Goal: Information Seeking & Learning: Learn about a topic

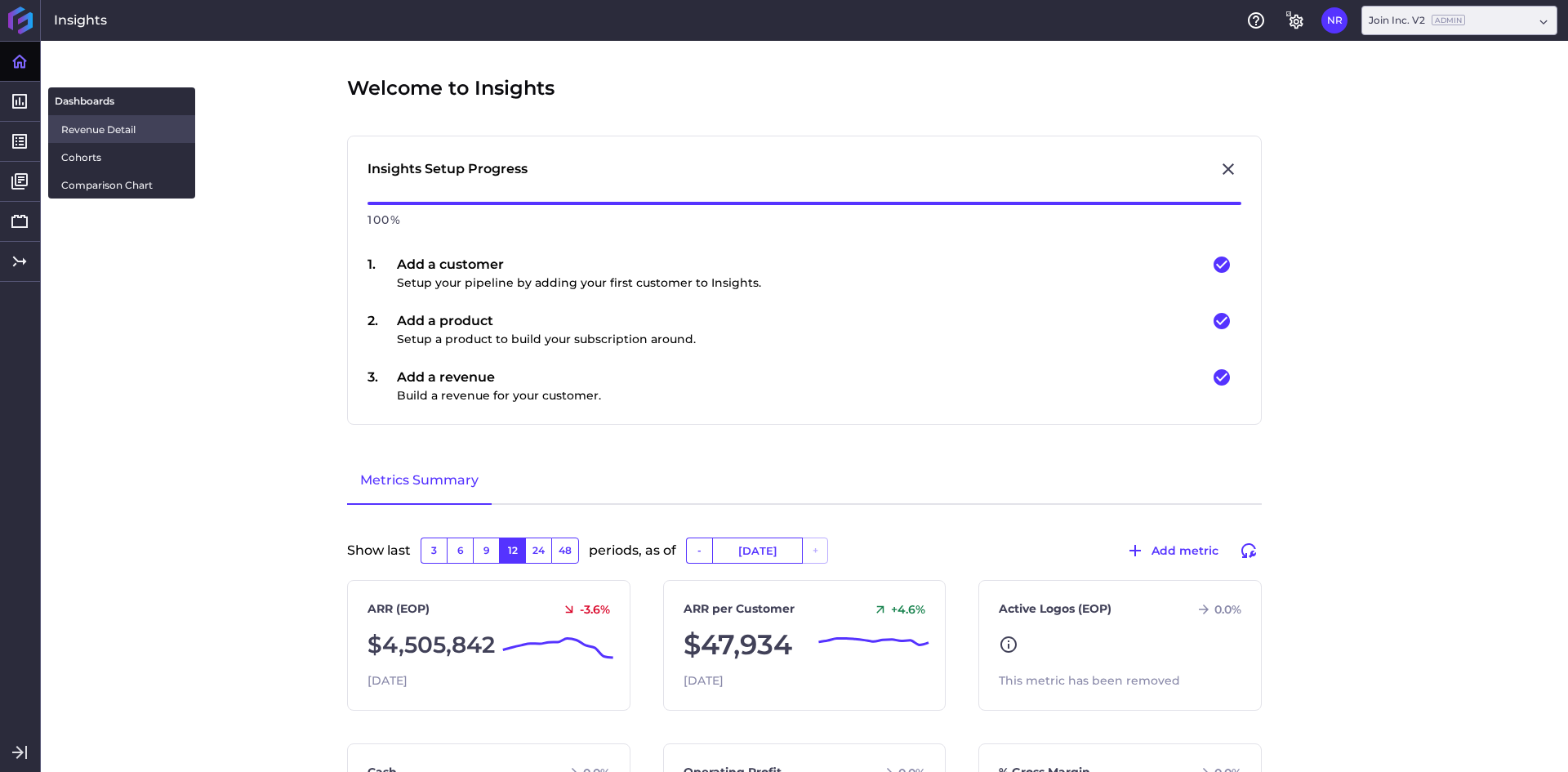
drag, startPoint x: 81, startPoint y: 123, endPoint x: 160, endPoint y: 120, distance: 79.1
click at [81, 123] on span "Revenue Detail" at bounding box center [121, 129] width 121 height 17
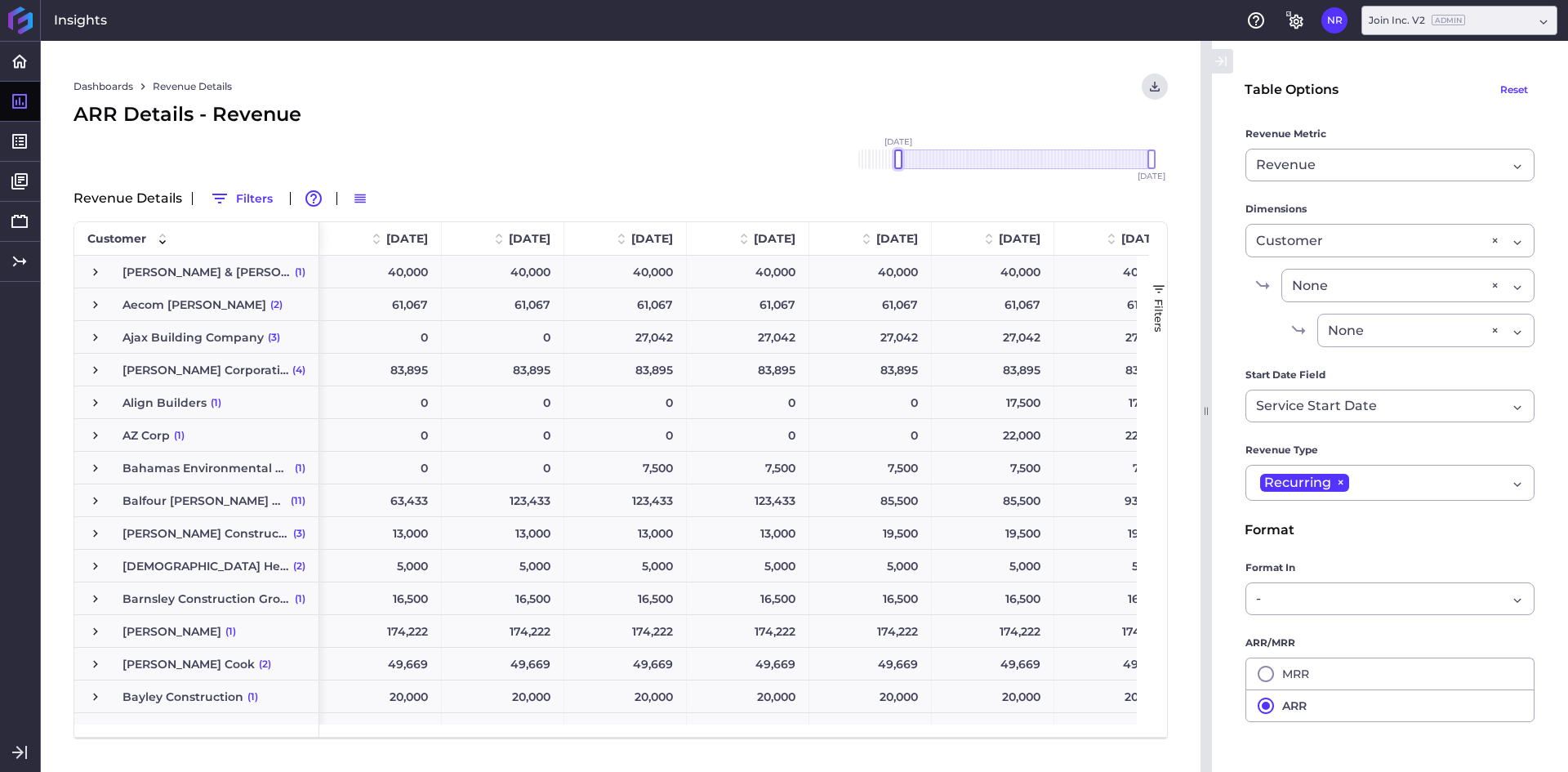
drag, startPoint x: 1115, startPoint y: 159, endPoint x: 903, endPoint y: 160, distance: 212.0
click at [841, 156] on div "[DATE] Dec '[DATE] Feb '[DATE] Apr '[DATE] Jun '[DATE] Aug '[DATE] Oct '[DATE] …" at bounding box center [1004, 160] width 327 height 20
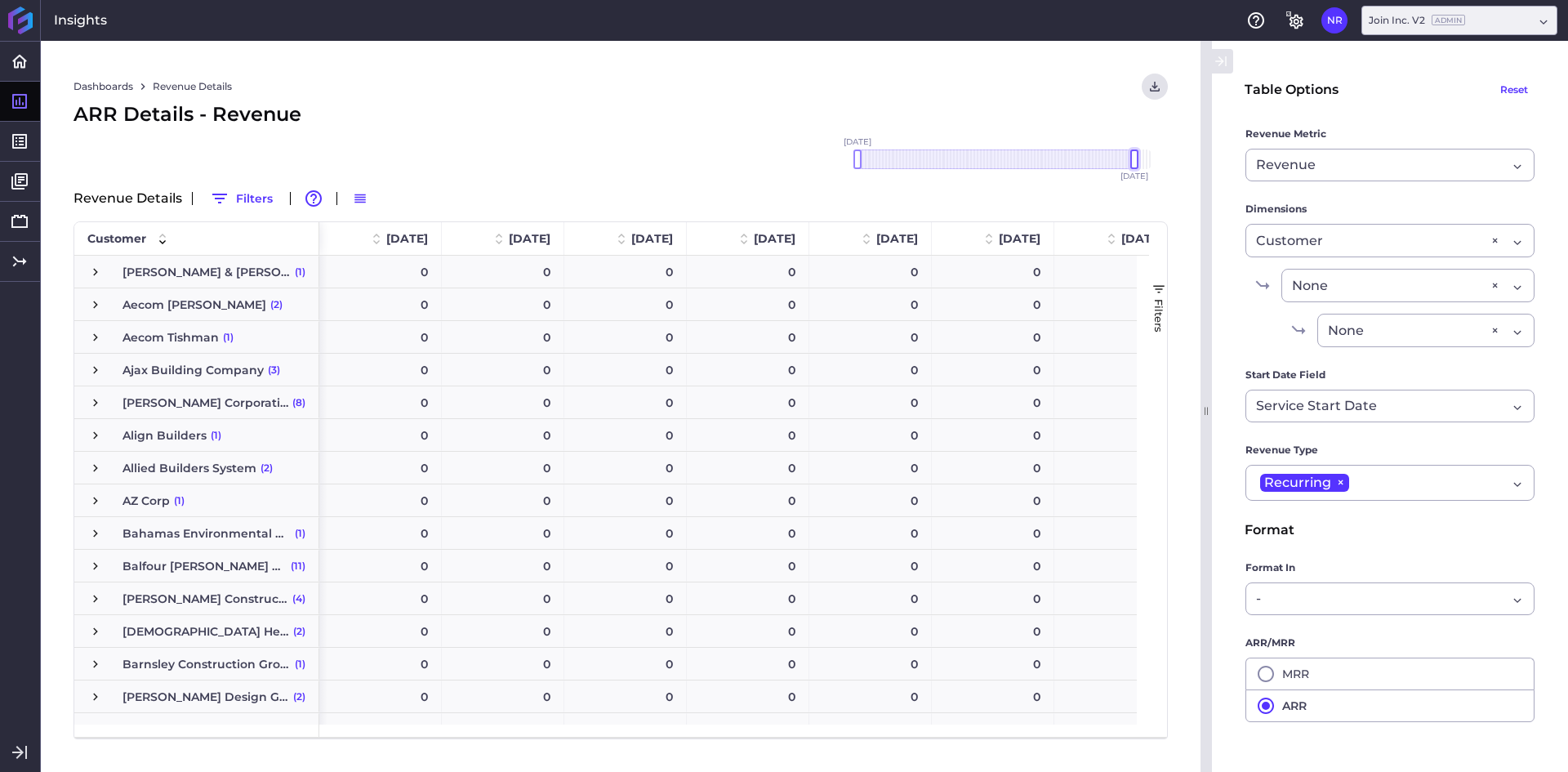
drag, startPoint x: 1150, startPoint y: 160, endPoint x: 1135, endPoint y: 157, distance: 15.3
click at [1135, 157] on div at bounding box center [1135, 160] width 8 height 20
click at [769, 120] on div "ARR Details - Revenue" at bounding box center [620, 114] width 1094 height 29
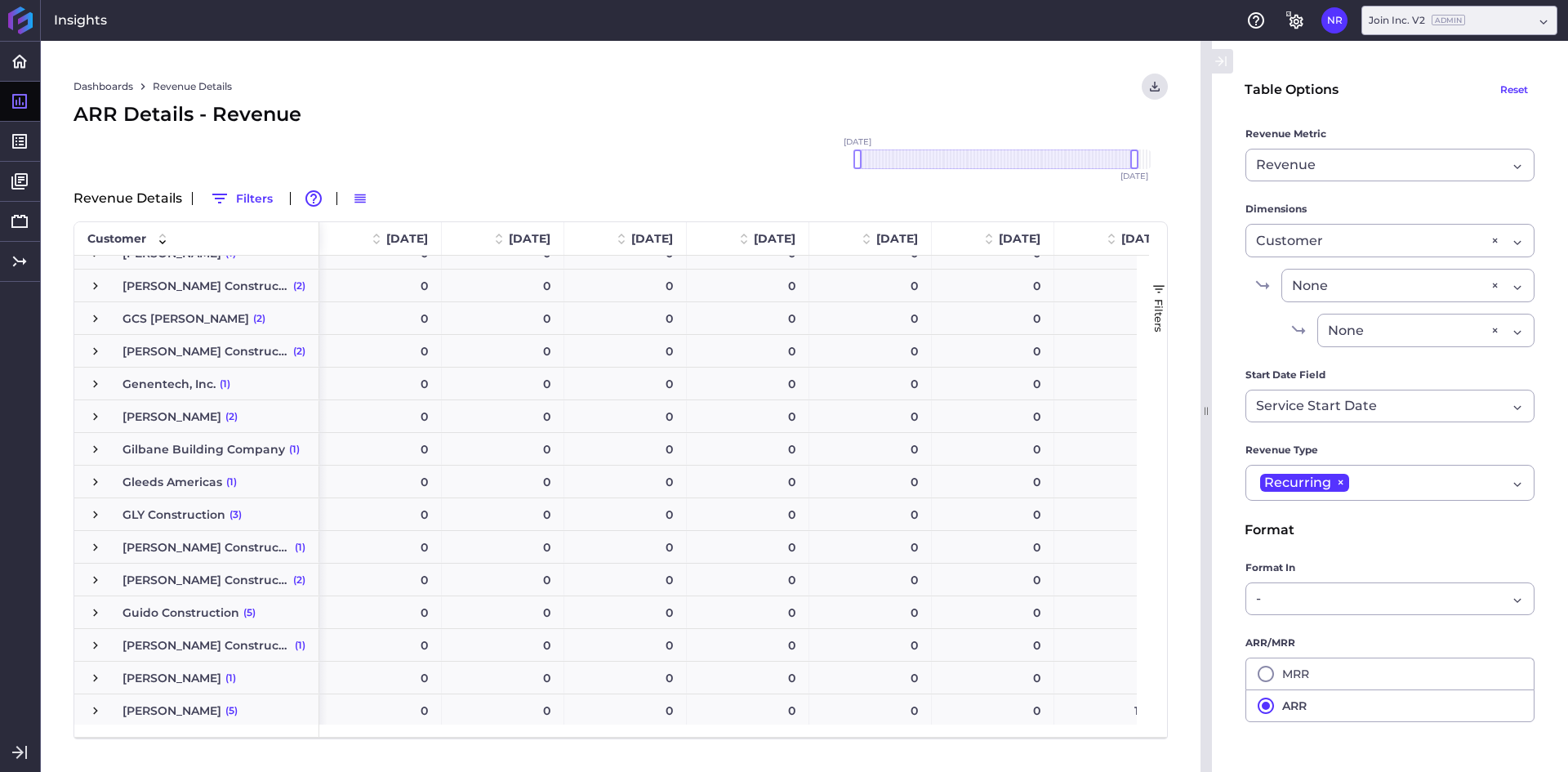
scroll to position [1960, 0]
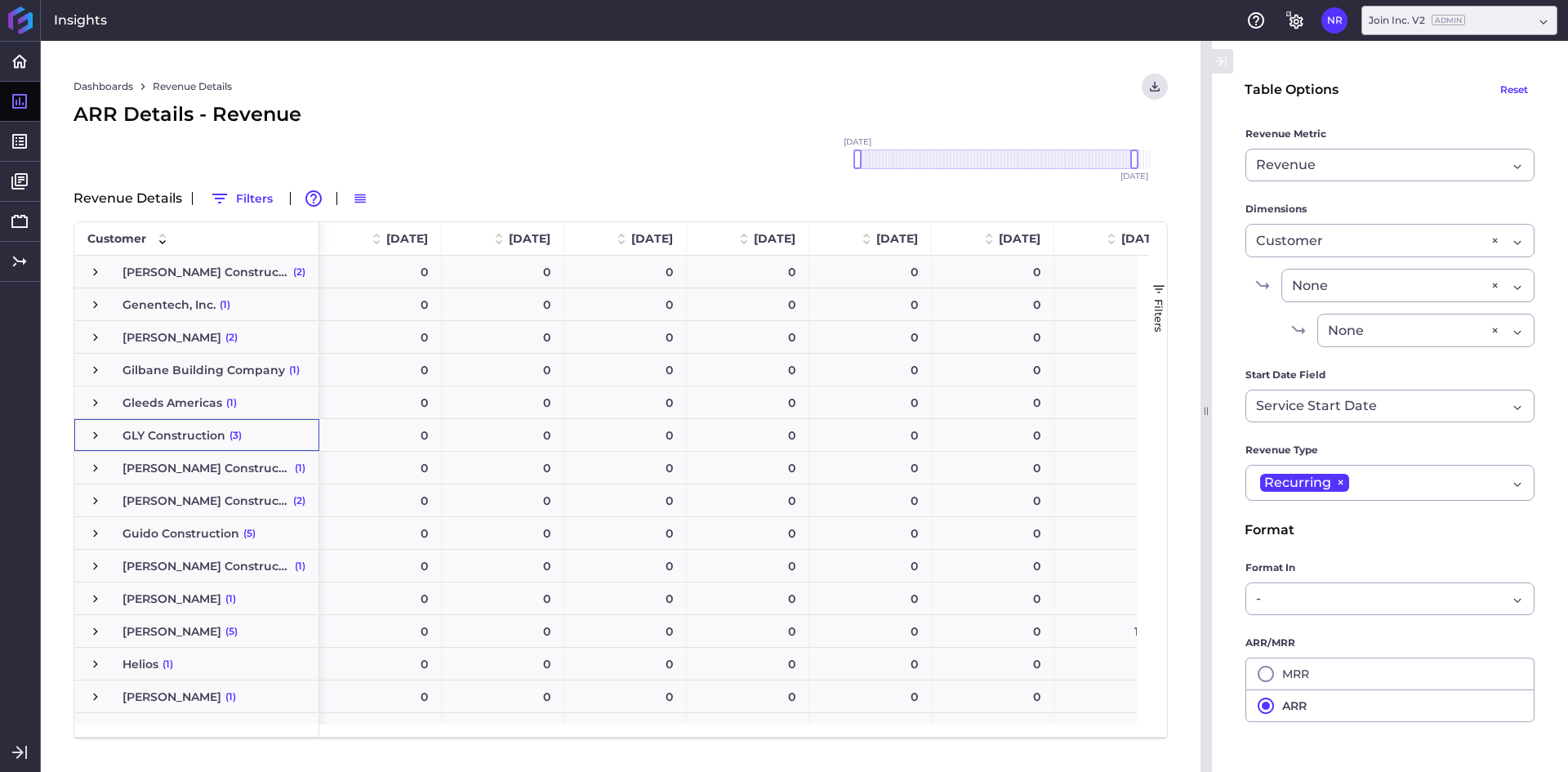
click at [92, 440] on span "Press SPACE to select this row." at bounding box center [96, 435] width 15 height 15
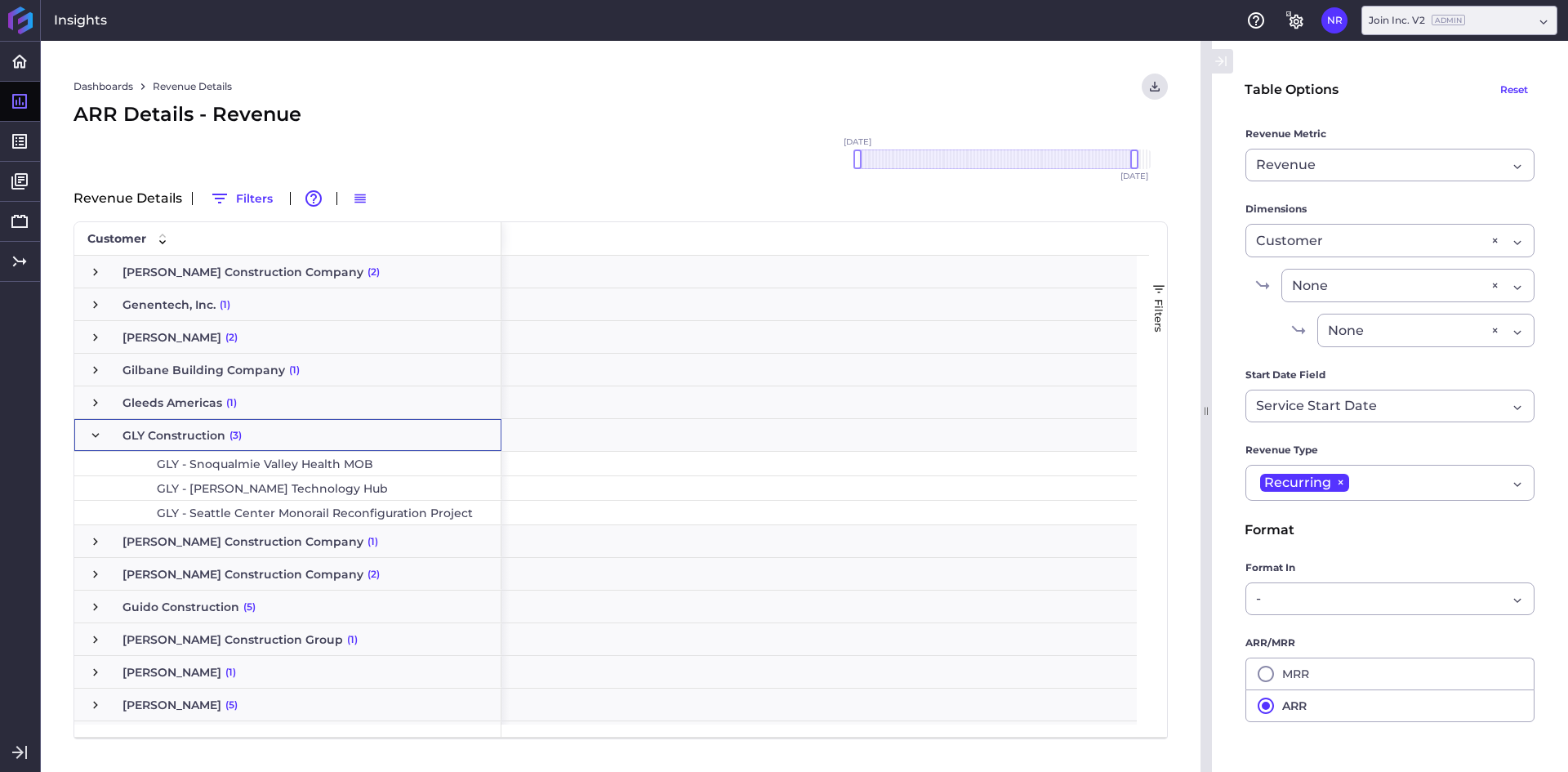
scroll to position [0, 8121]
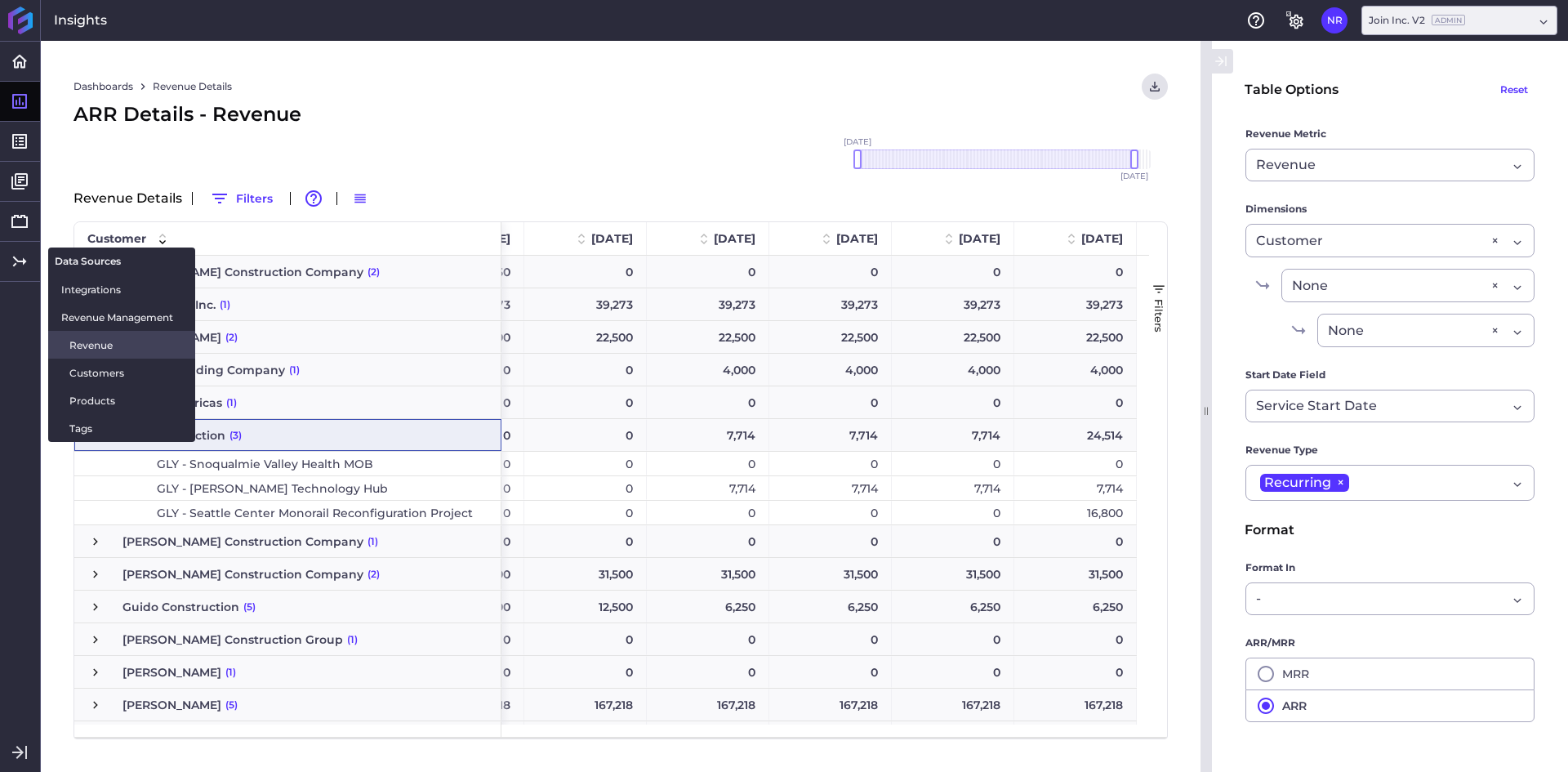
click at [111, 344] on span "Revenue" at bounding box center [125, 344] width 112 height 17
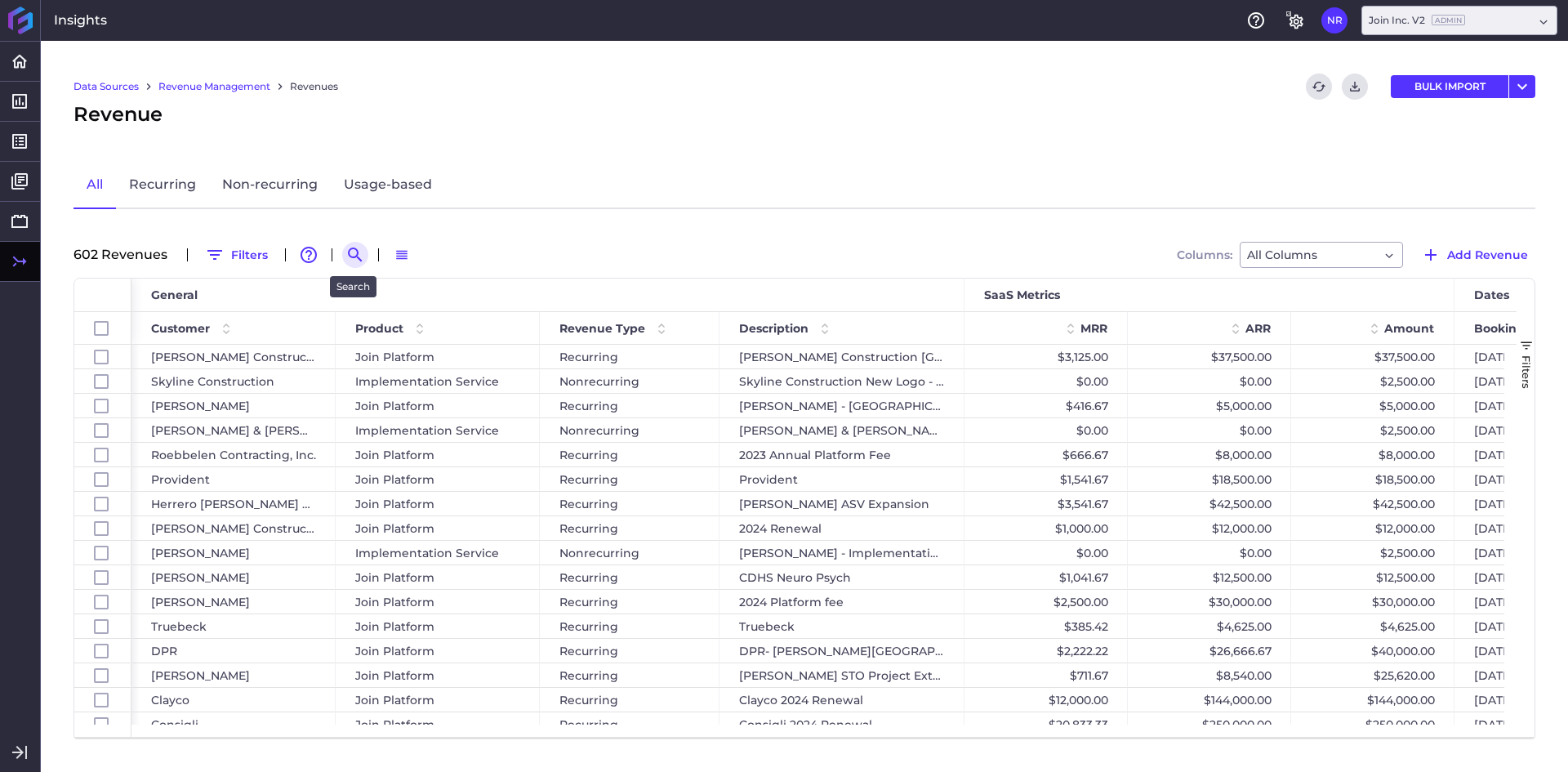
click at [349, 255] on icon "Search by" at bounding box center [355, 255] width 20 height 20
click at [403, 260] on input at bounding box center [435, 255] width 131 height 24
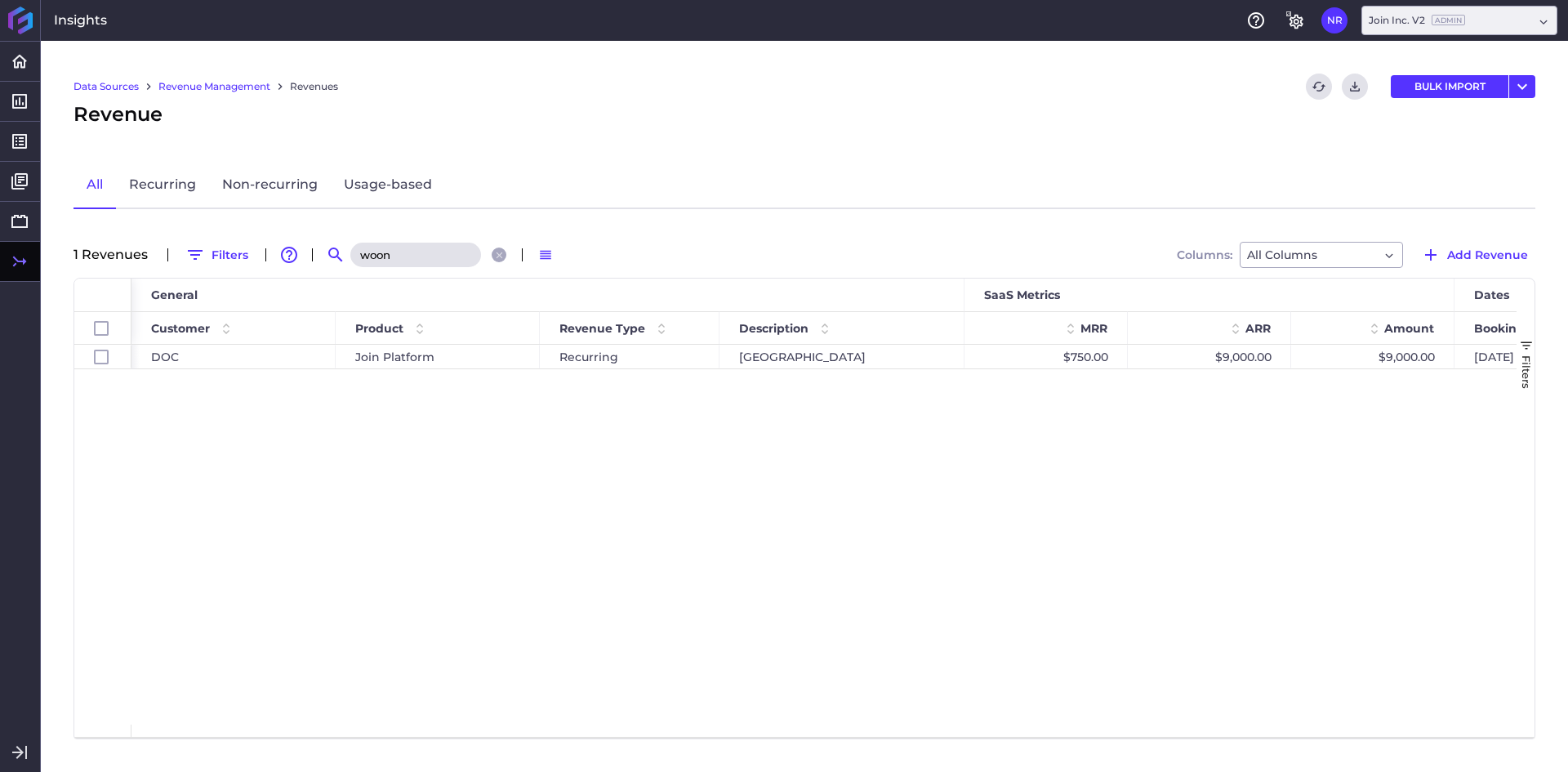
click at [475, 504] on div "DOC Join Platform Recurring [GEOGRAPHIC_DATA] $750.00 $9,000.00 $9,000.00 [DATE…" at bounding box center [824, 534] width 1385 height 379
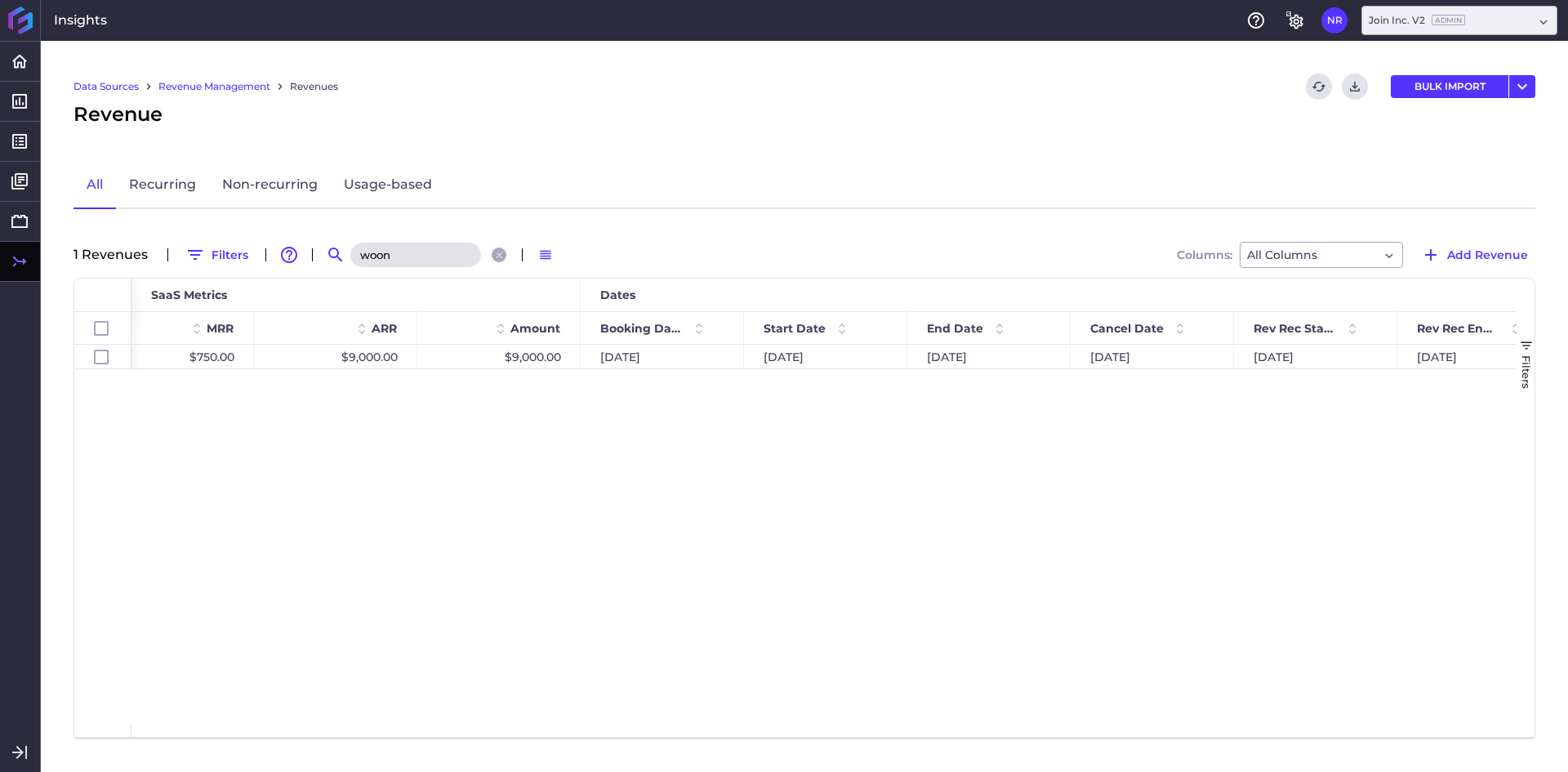
scroll to position [0, 894]
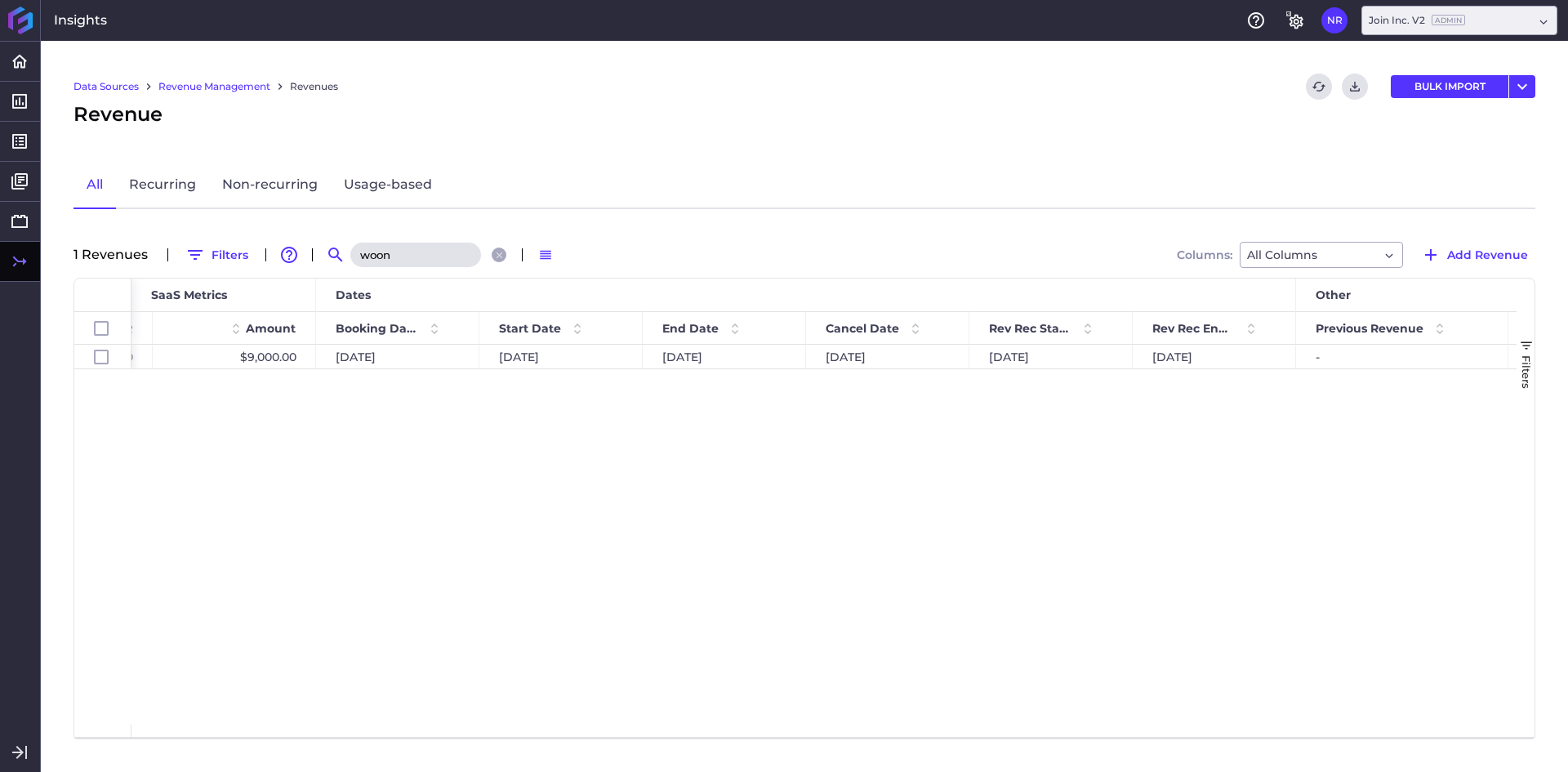
click at [409, 247] on input "woon" at bounding box center [415, 255] width 131 height 24
click at [685, 592] on div "$1,050.00 $12,600.00 $12,600.00 [DATE] [DATE] [DATE] [DATE] [DATE] [DATE] - -" at bounding box center [824, 534] width 1385 height 379
click at [424, 265] on input "canyon" at bounding box center [415, 255] width 131 height 24
click at [633, 518] on div "$569.33 $6,832.00 $10,248.00 [DATE] [DATE] [DATE] [DATE] [DATE] [DATE] - - $2,0…" at bounding box center [824, 534] width 1385 height 379
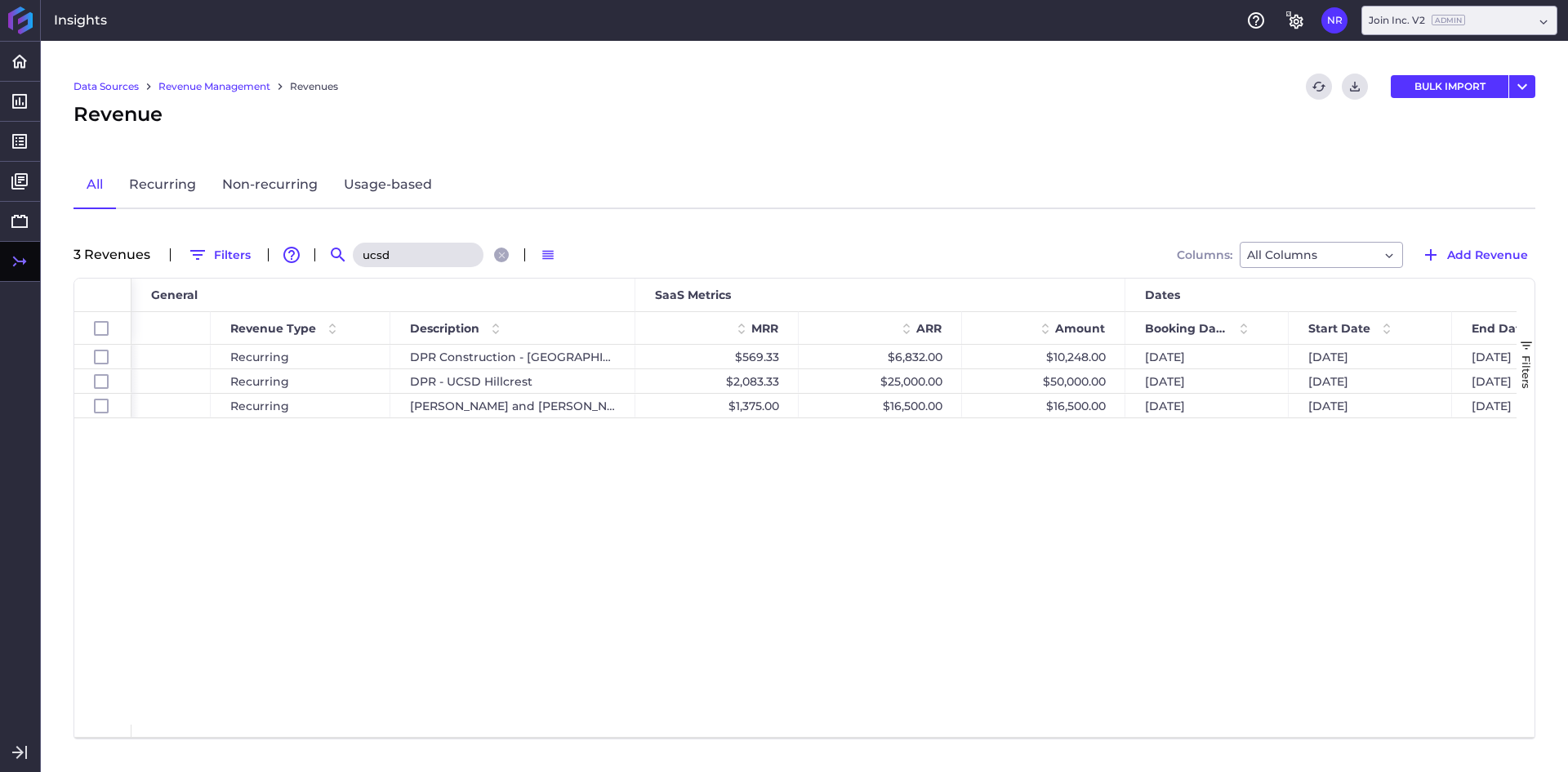
scroll to position [0, 349]
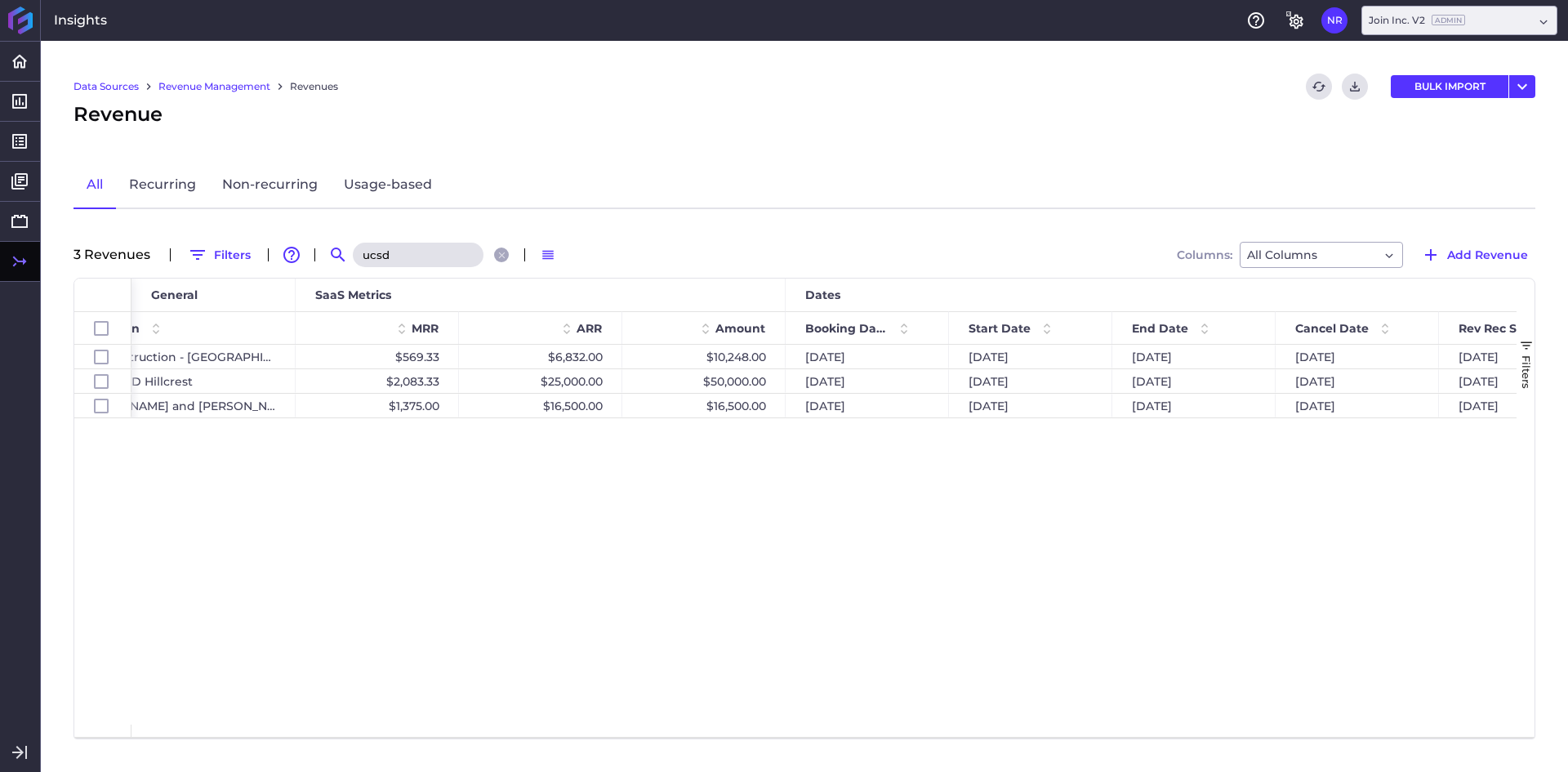
click at [414, 245] on input "ucsd" at bounding box center [418, 255] width 131 height 24
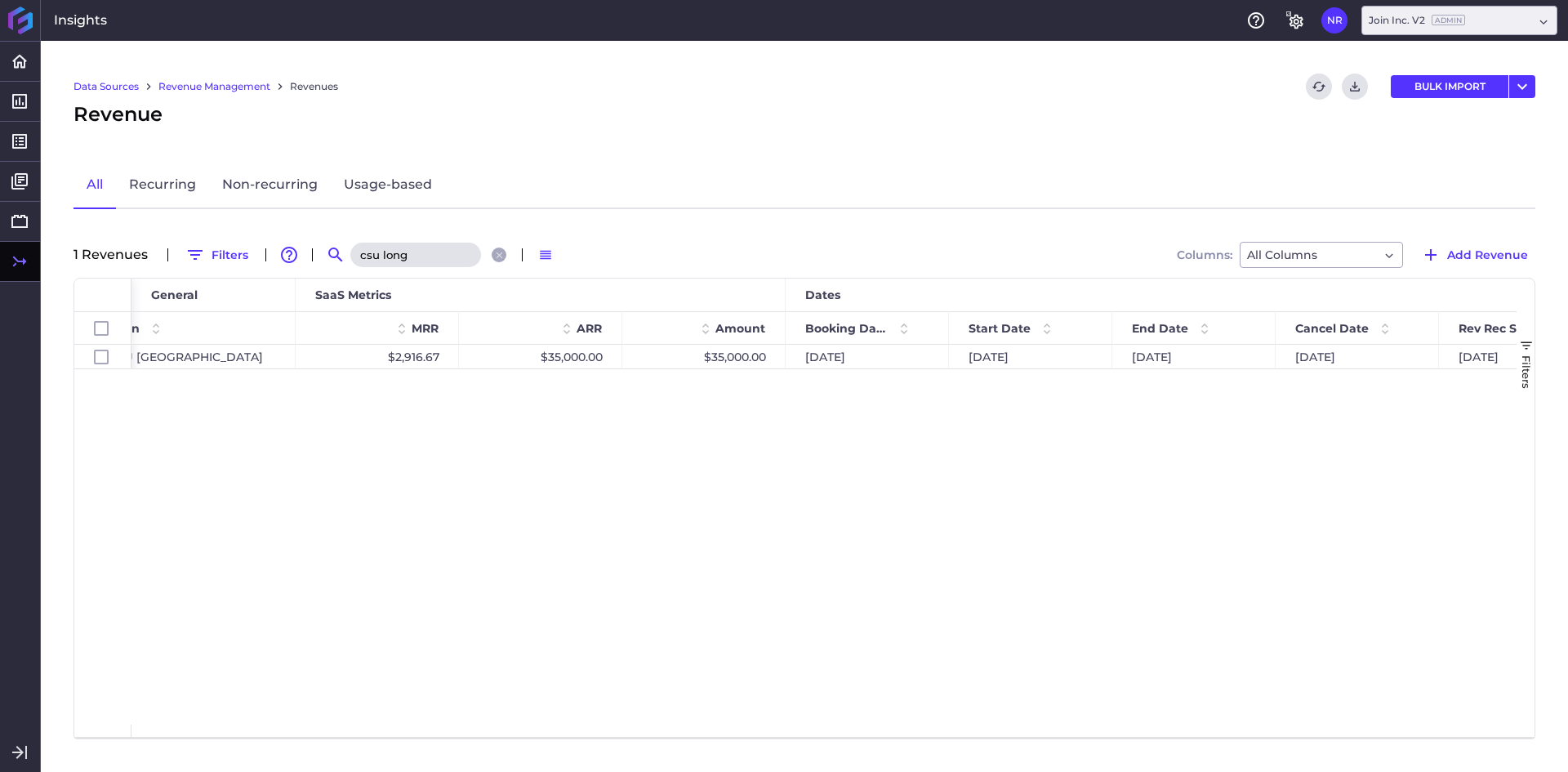
type input "csu long"
drag, startPoint x: 508, startPoint y: 655, endPoint x: 510, endPoint y: 679, distance: 24.1
click at [508, 658] on div "Recurring Penta [GEOGRAPHIC_DATA] $2,916.67 $35,000.00 $35,000.00 [DATE] [DATE]…" at bounding box center [824, 534] width 1385 height 379
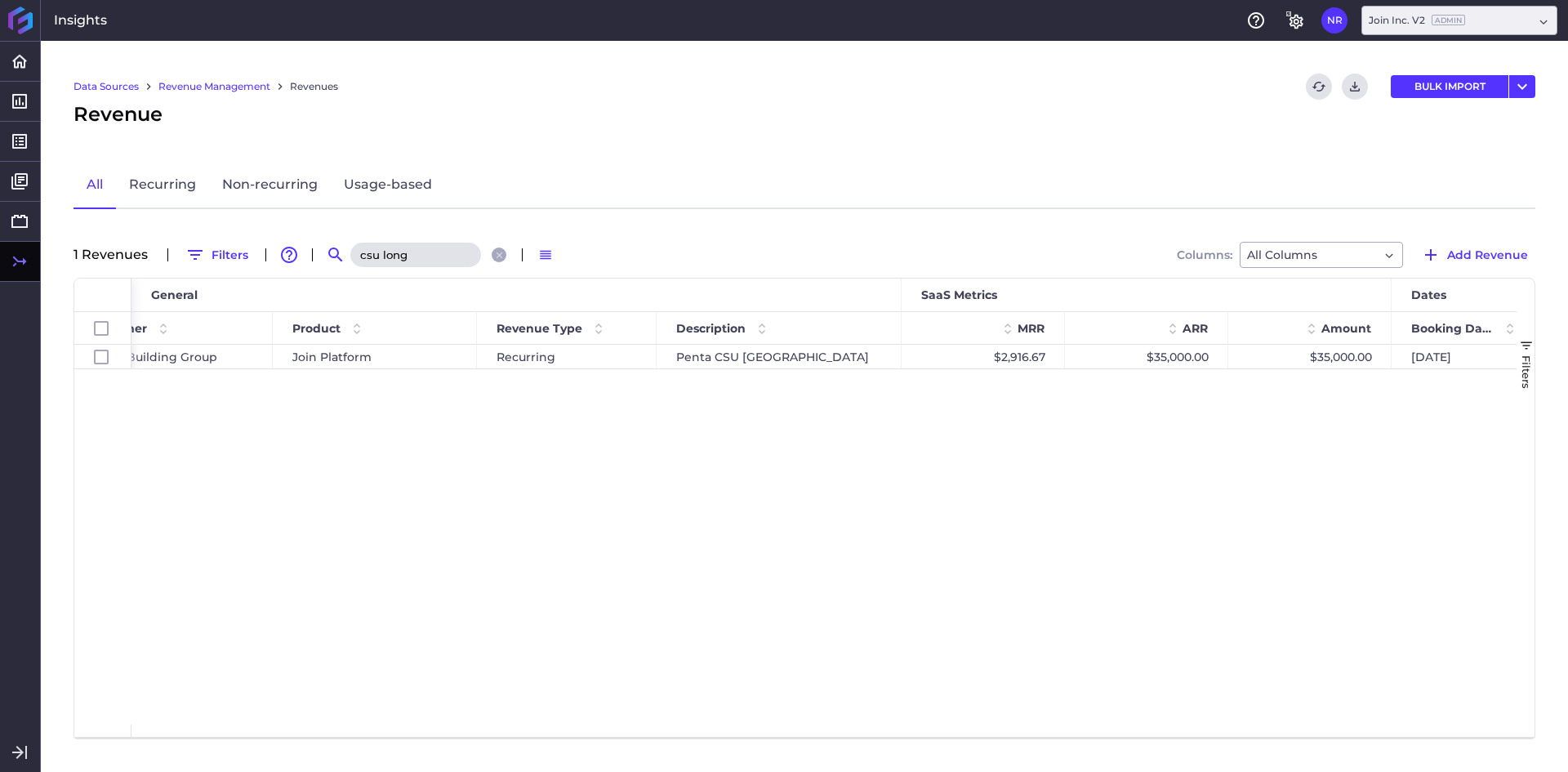
scroll to position [0, 0]
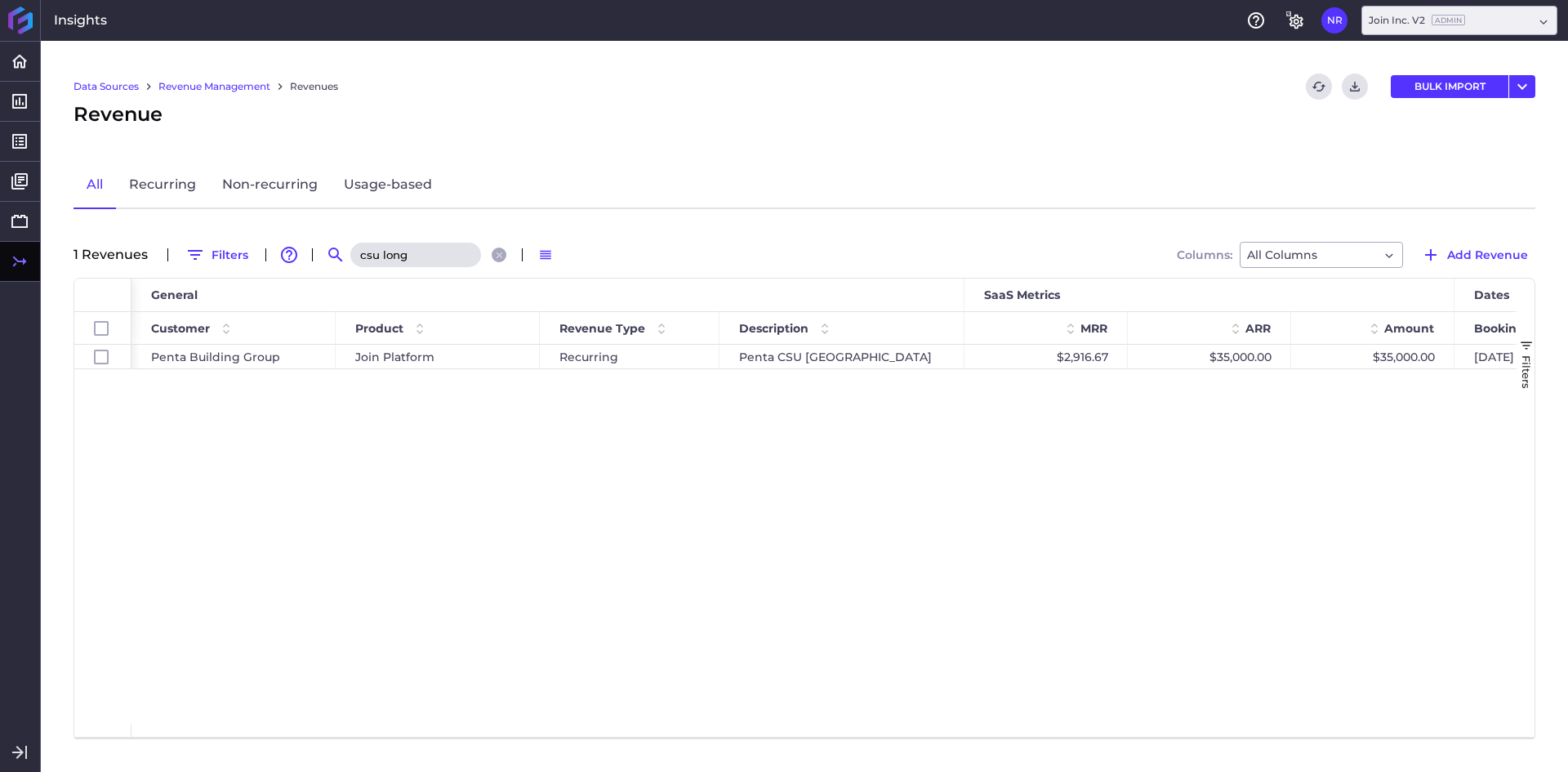
drag, startPoint x: 807, startPoint y: 507, endPoint x: 770, endPoint y: 437, distance: 79.2
click at [807, 507] on div "Recurring Penta [GEOGRAPHIC_DATA] $2,916.67 $35,000.00 $35,000.00 [DATE] [DATE]…" at bounding box center [824, 534] width 1385 height 379
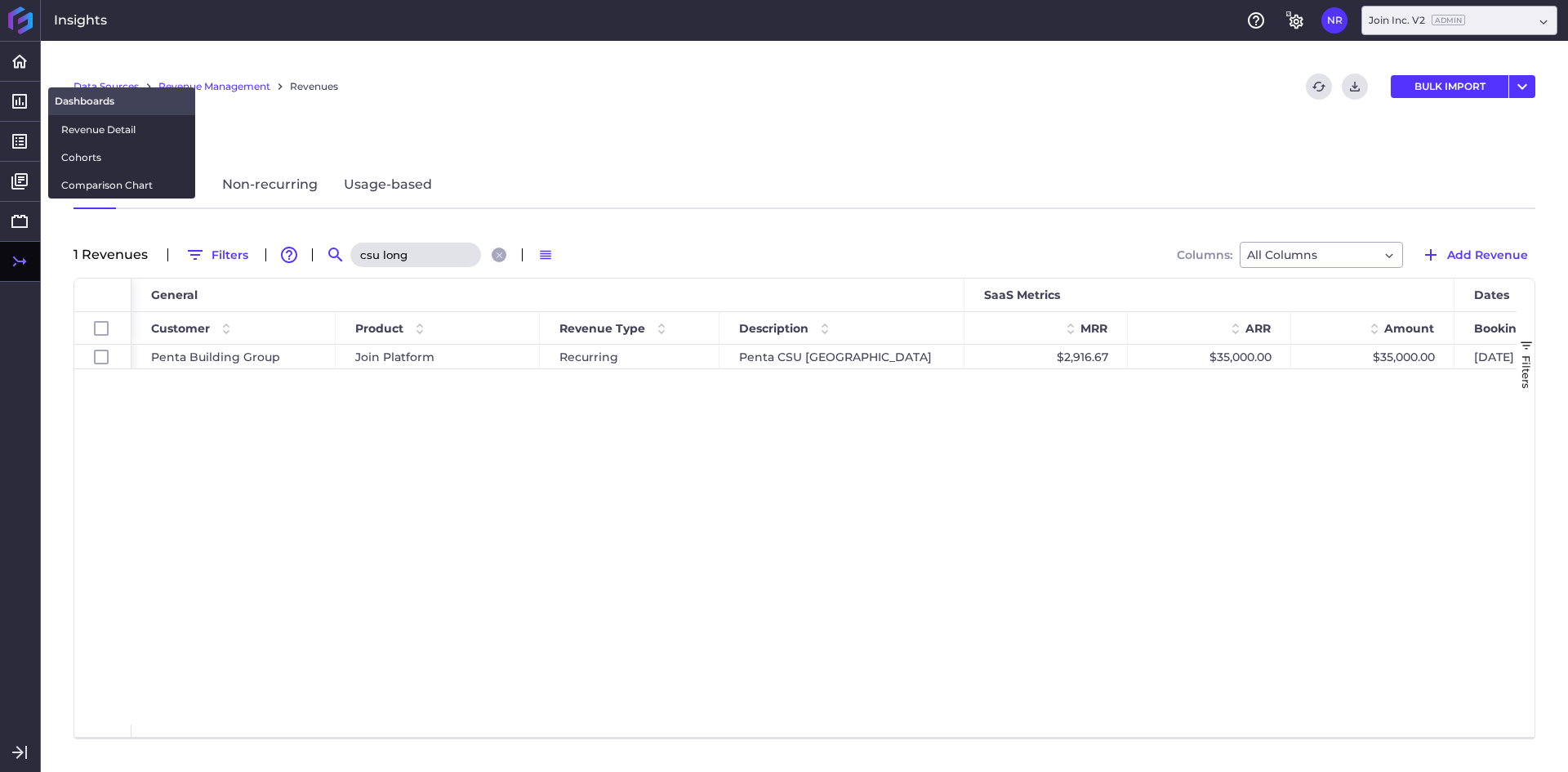
drag, startPoint x: 72, startPoint y: 148, endPoint x: 80, endPoint y: 96, distance: 52.6
click at [72, 149] on span "Cohorts" at bounding box center [121, 157] width 121 height 17
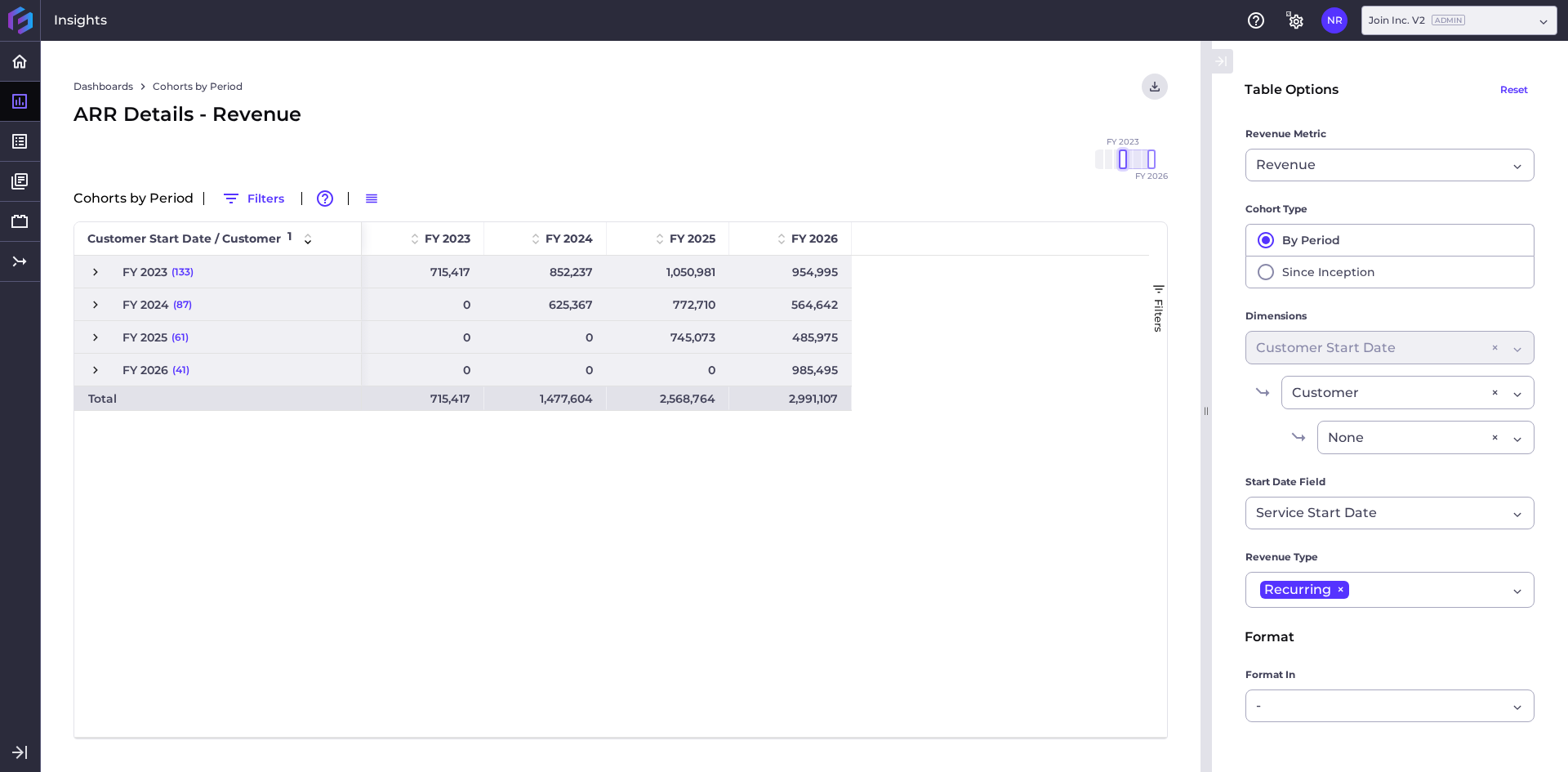
drag, startPoint x: 1120, startPoint y: 160, endPoint x: 1027, endPoint y: 162, distance: 93.0
click at [1027, 162] on div "FY 2020 FY 2021 FY 2022 FY 2023 FY 2024 FY 2025 FY 2026" at bounding box center [620, 173] width 1094 height 23
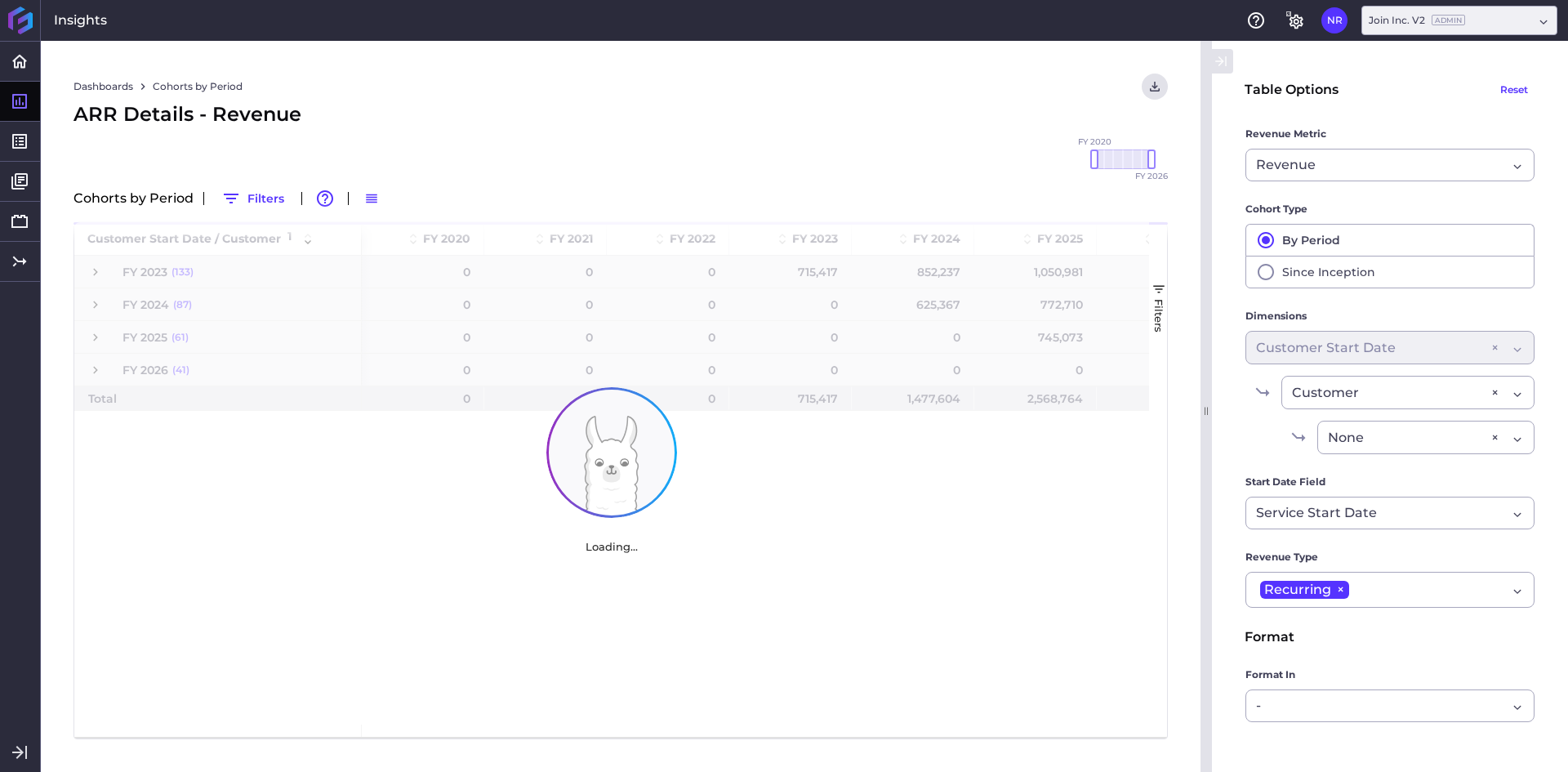
click at [820, 141] on div "Dashboards Cohorts by Period Download CSV... Download CSV Download CSV with und…" at bounding box center [621, 406] width 1160 height 731
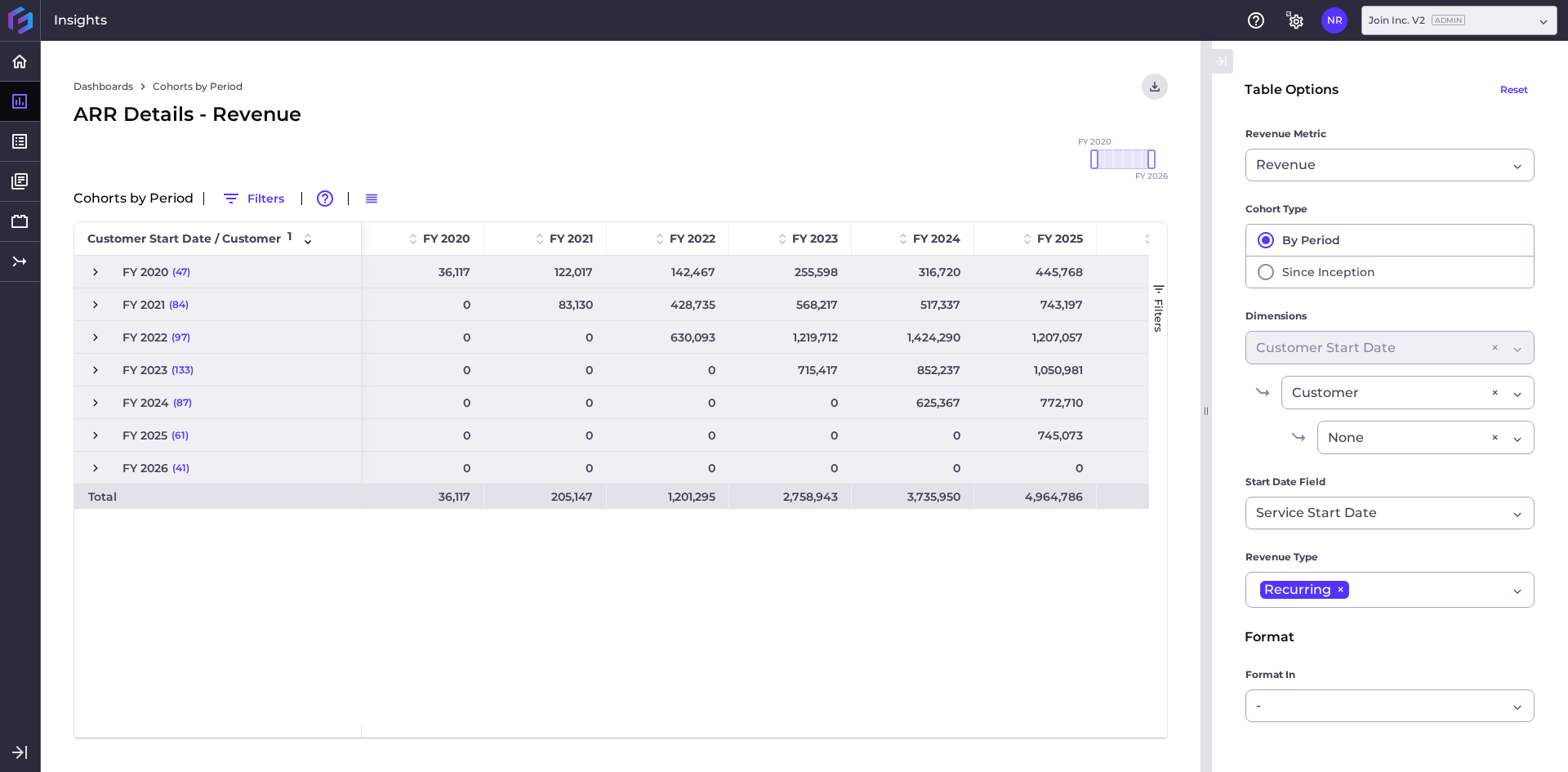
scroll to position [0, 70]
